Goal: Check status: Check status

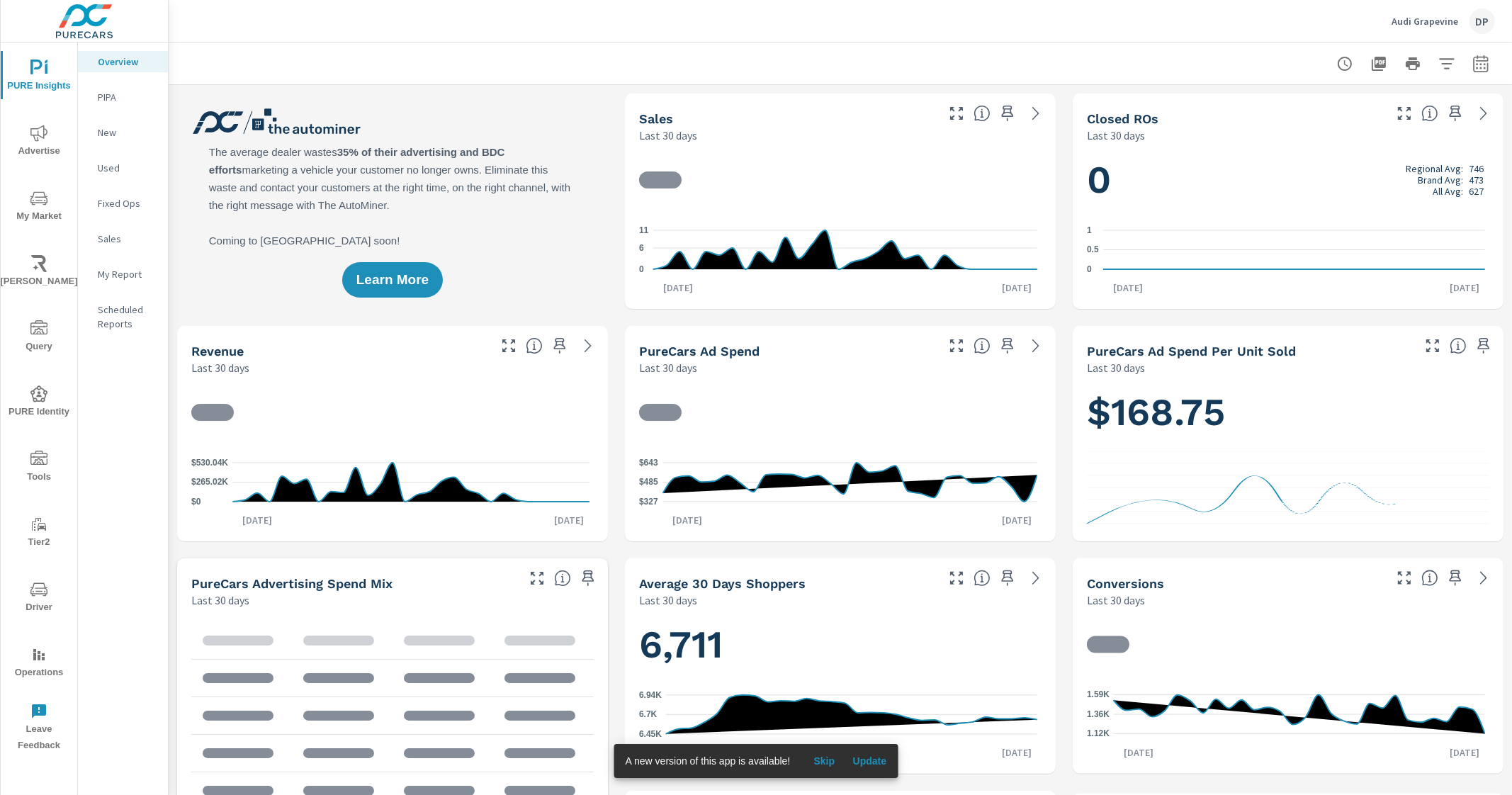
click at [877, 759] on span "Update" at bounding box center [870, 761] width 34 height 12
